Goal: Information Seeking & Learning: Learn about a topic

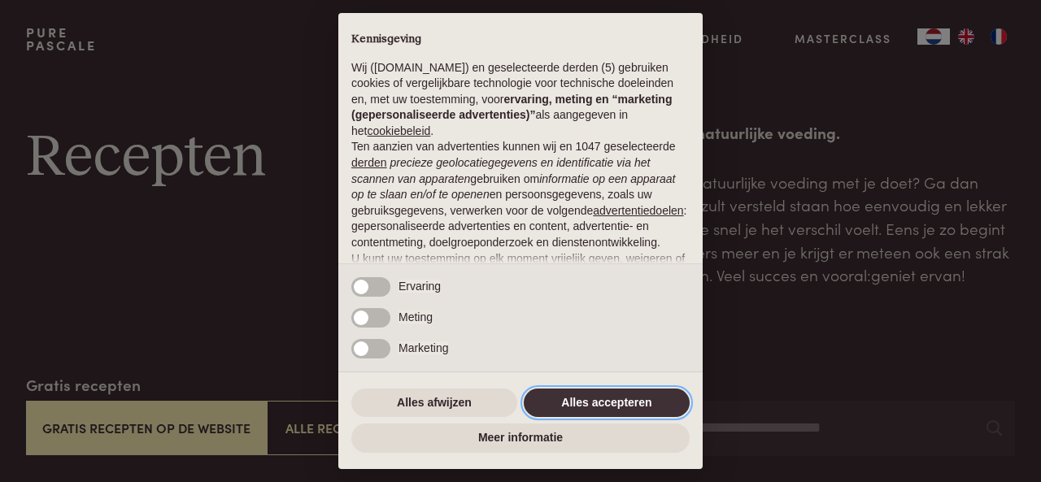
click at [594, 399] on button "Alles accepteren" at bounding box center [607, 403] width 166 height 29
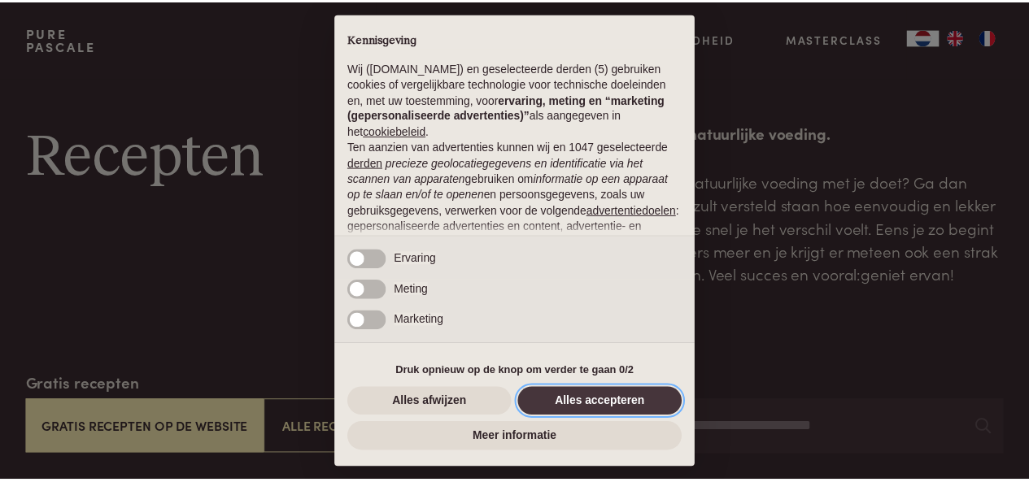
scroll to position [171, 0]
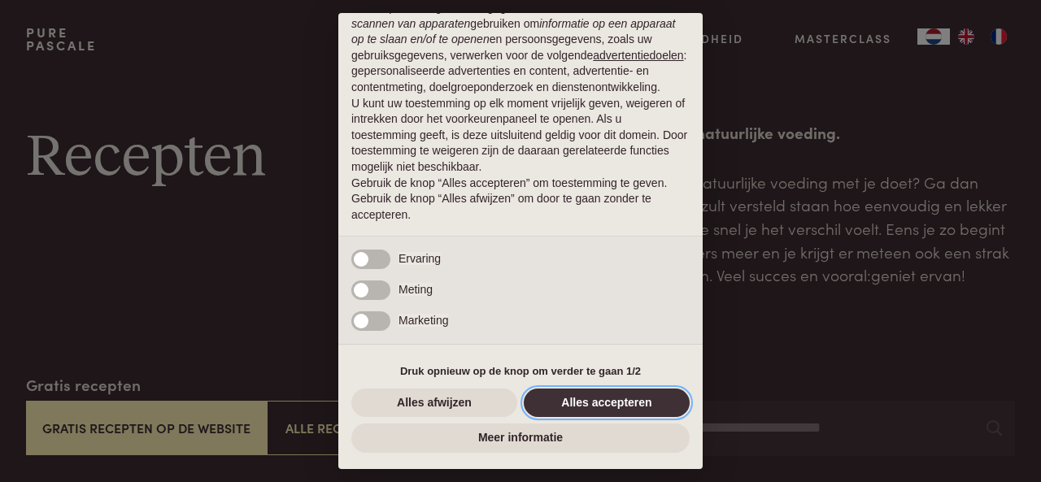
click at [633, 407] on button "Alles accepteren" at bounding box center [607, 403] width 166 height 29
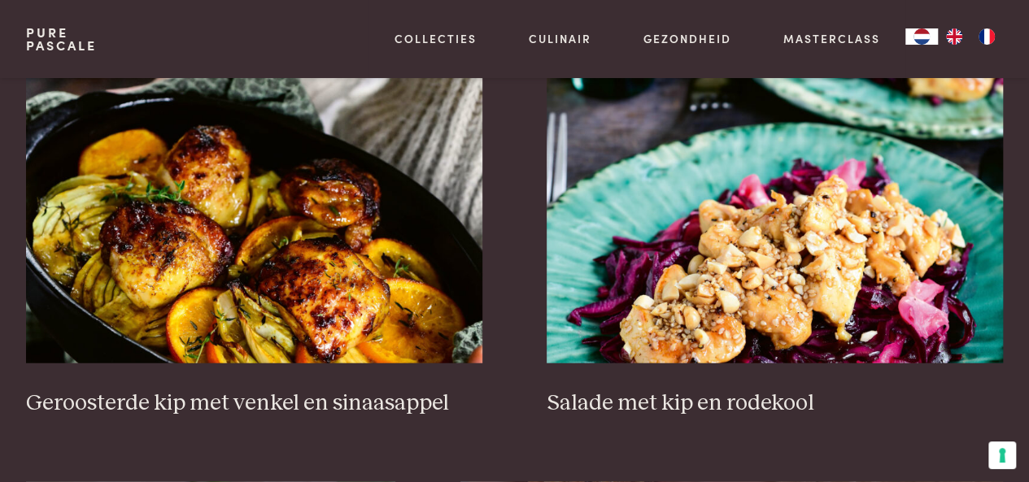
scroll to position [1942, 0]
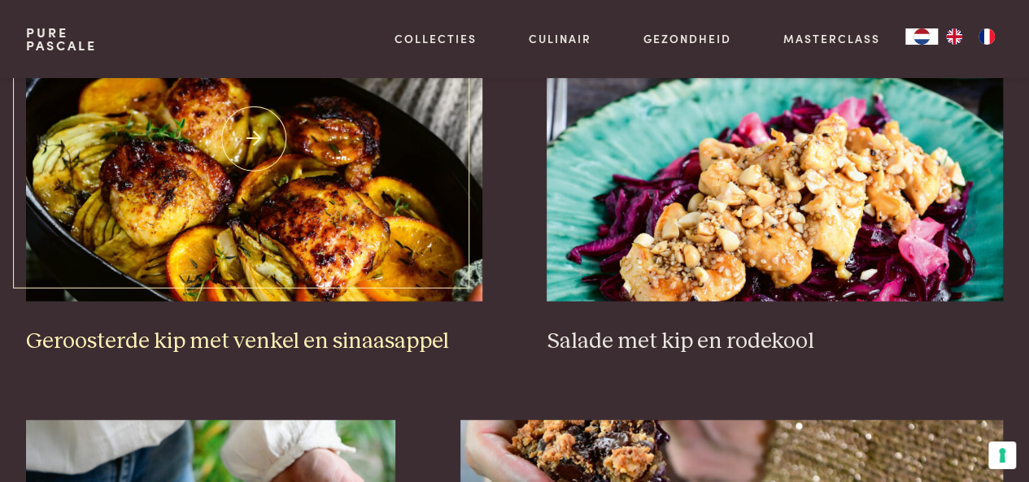
click at [274, 211] on img at bounding box center [254, 138] width 456 height 325
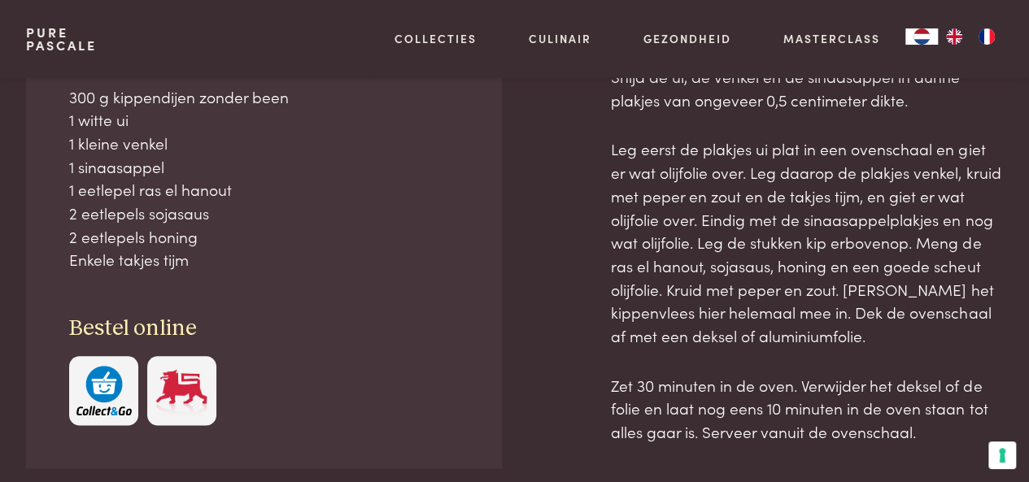
scroll to position [771, 0]
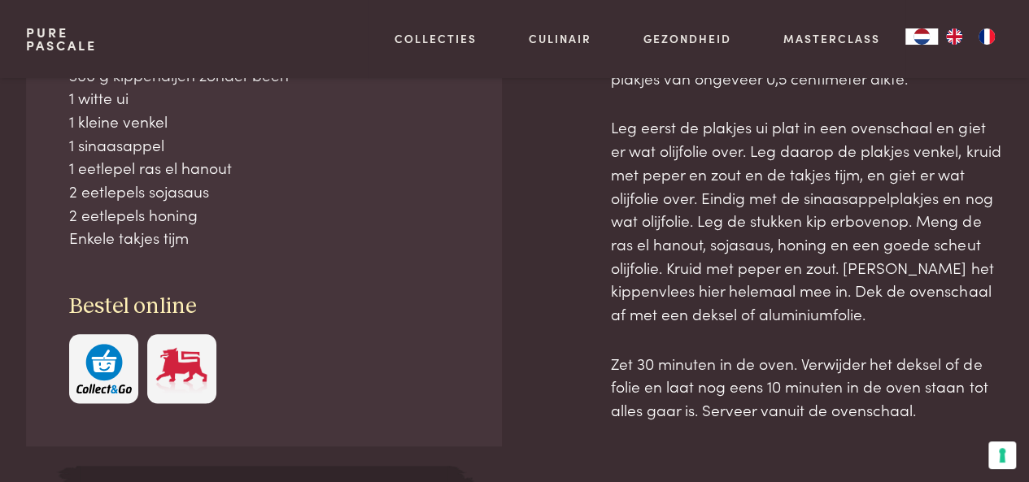
click at [184, 381] on img at bounding box center [181, 369] width 55 height 50
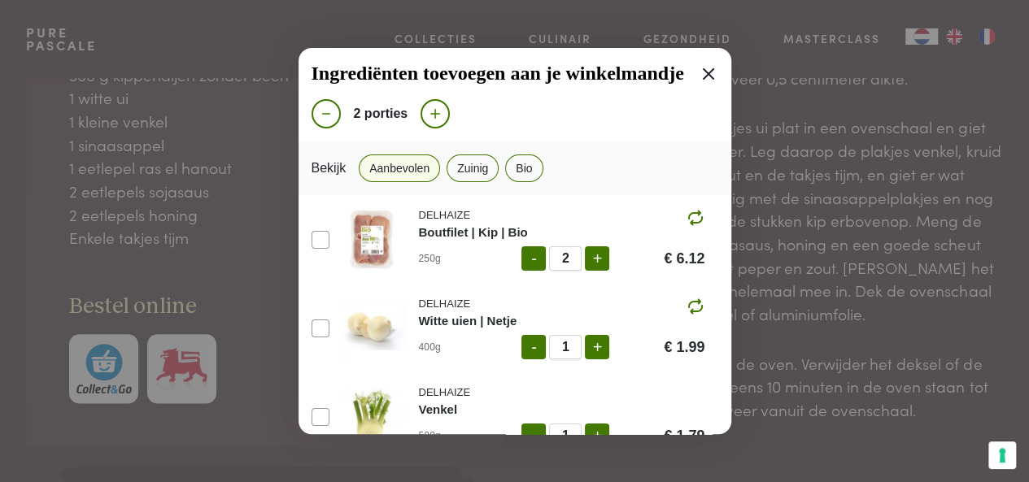
click at [703, 70] on icon at bounding box center [708, 73] width 11 height 11
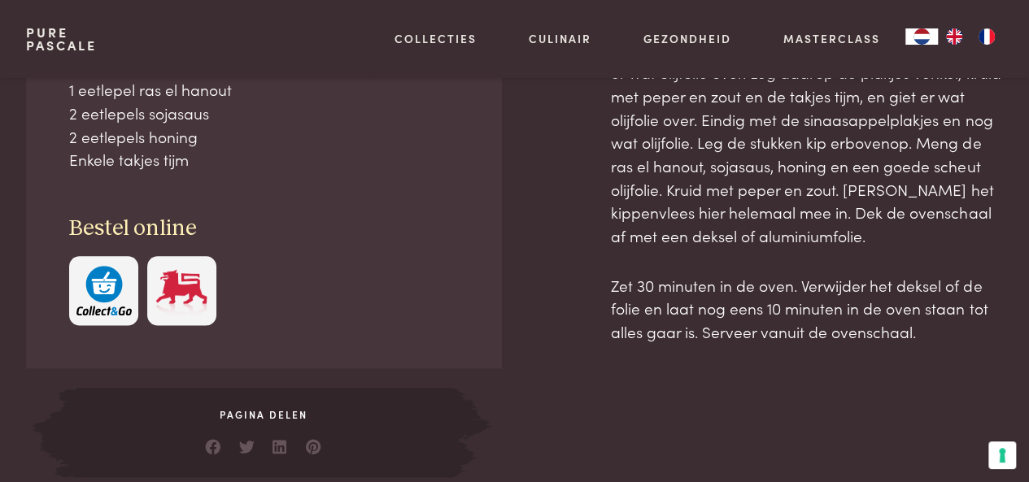
scroll to position [878, 0]
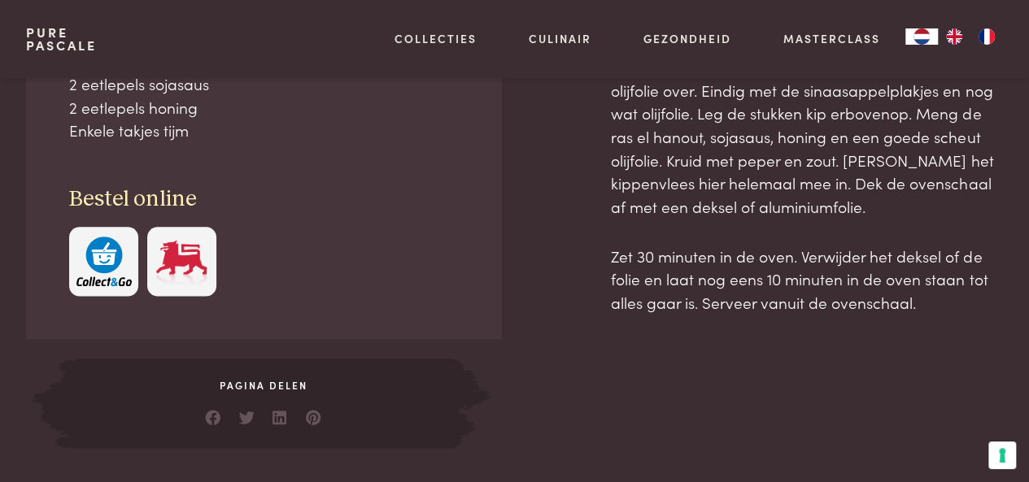
click at [187, 255] on img at bounding box center [181, 262] width 55 height 50
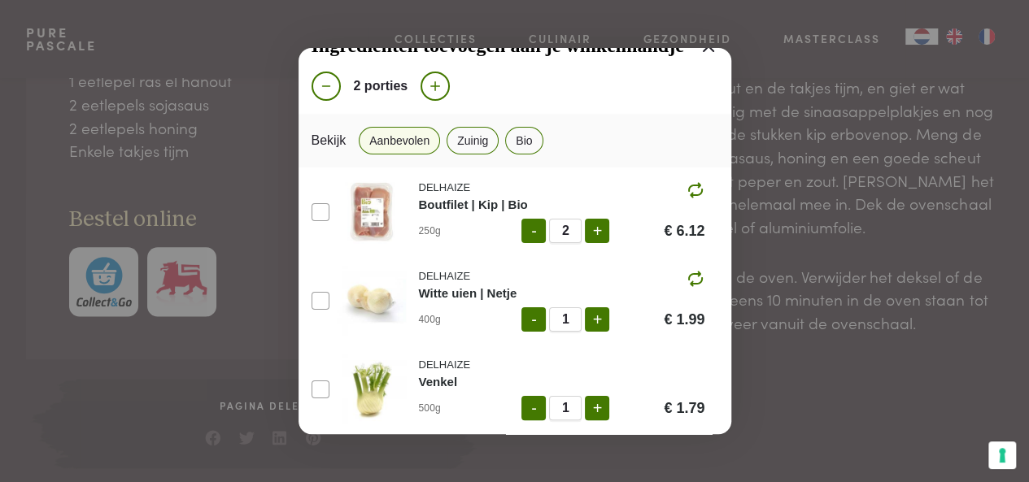
scroll to position [0, 0]
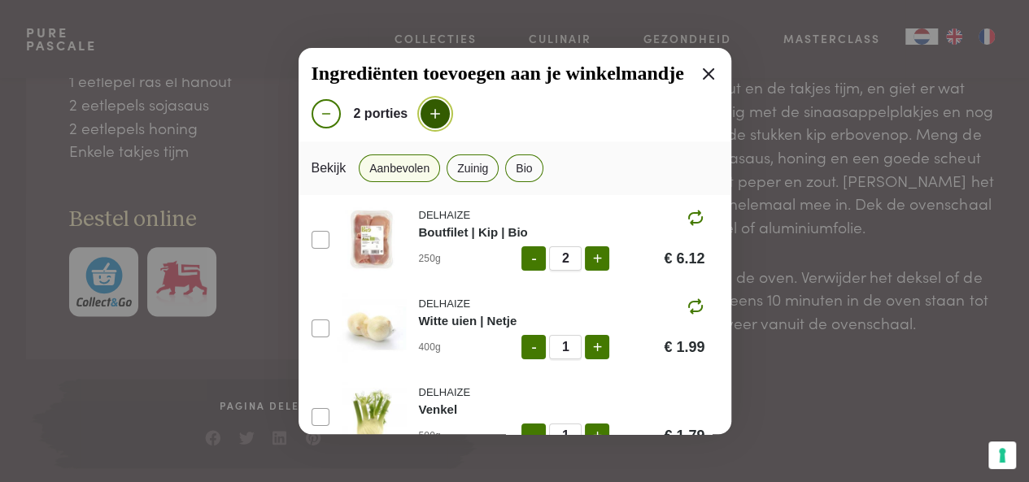
click at [440, 115] on icon at bounding box center [435, 114] width 15 height 15
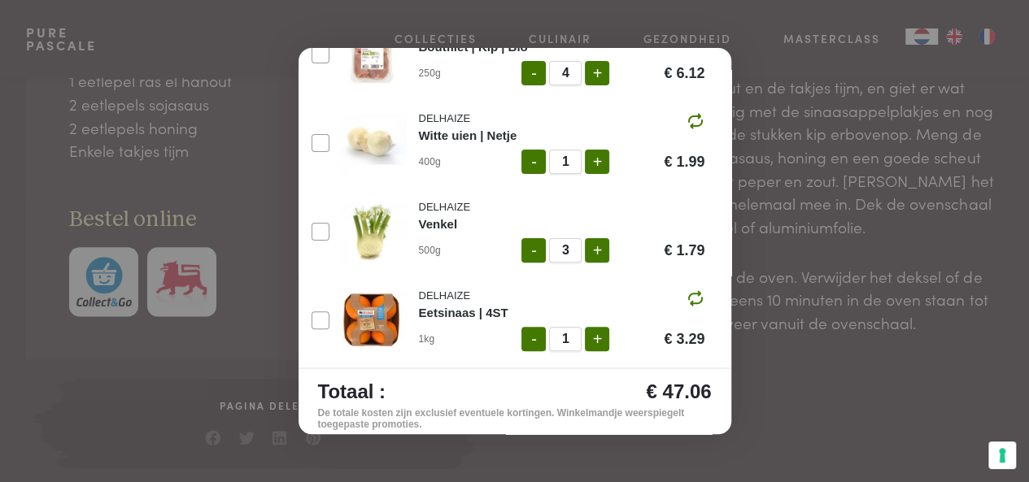
scroll to position [195, 0]
